Goal: Navigation & Orientation: Find specific page/section

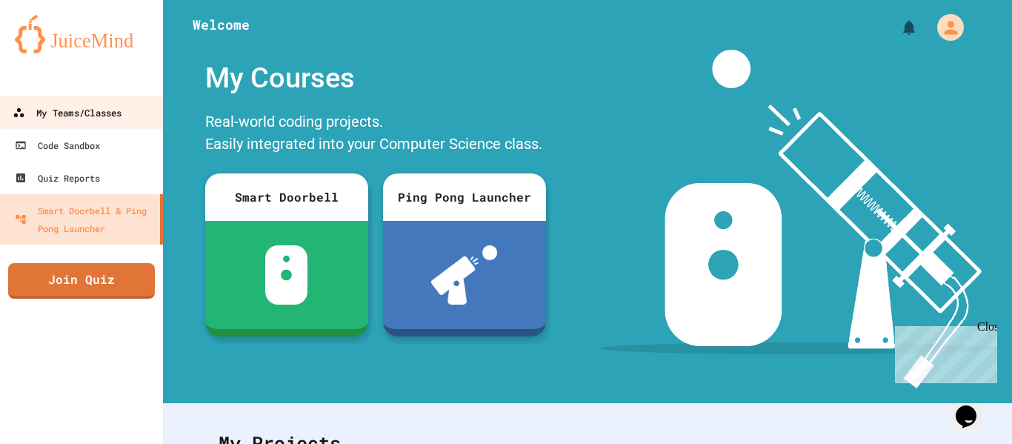
click at [127, 107] on link "My Teams/Classes" at bounding box center [82, 112] width 168 height 33
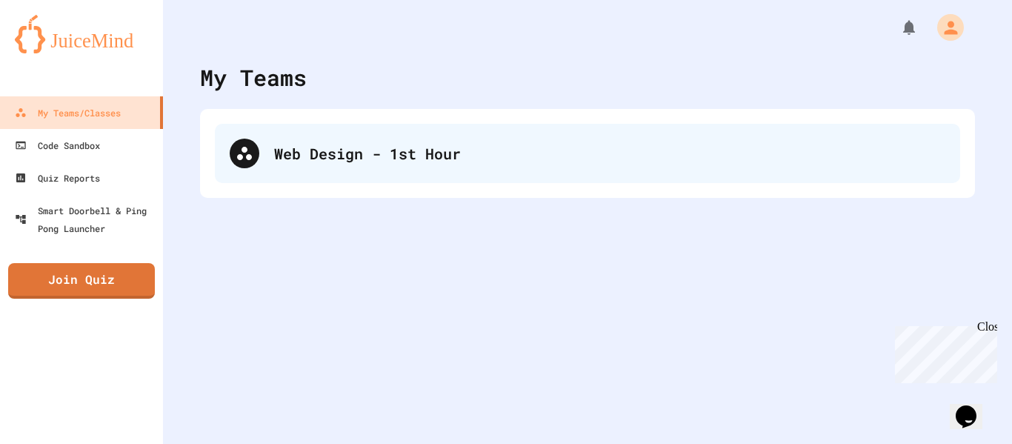
click at [520, 164] on div "Web Design - 1st Hour" at bounding box center [609, 153] width 671 height 22
